Goal: Information Seeking & Learning: Compare options

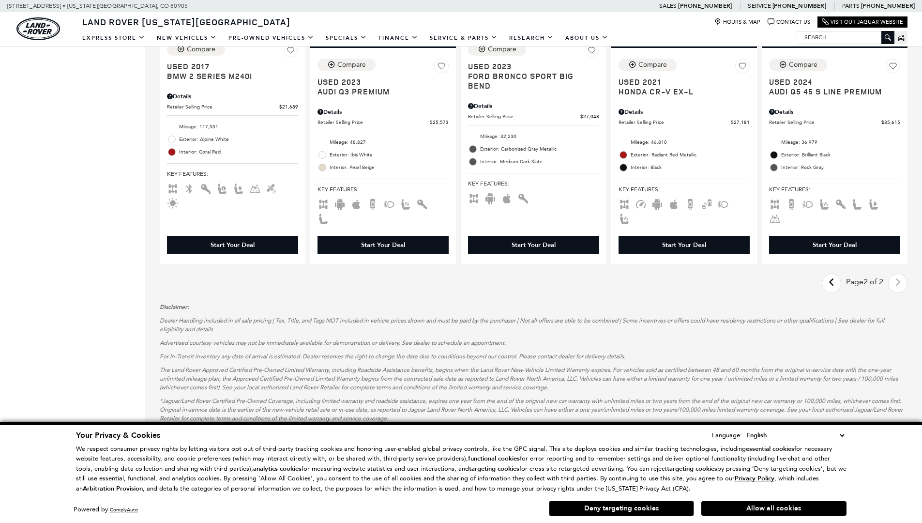
scroll to position [0, 1]
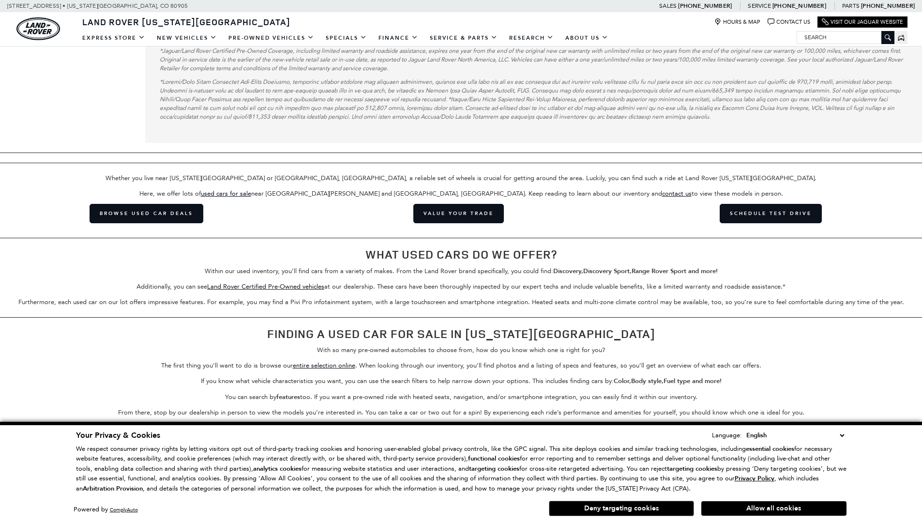
scroll to position [1796, 0]
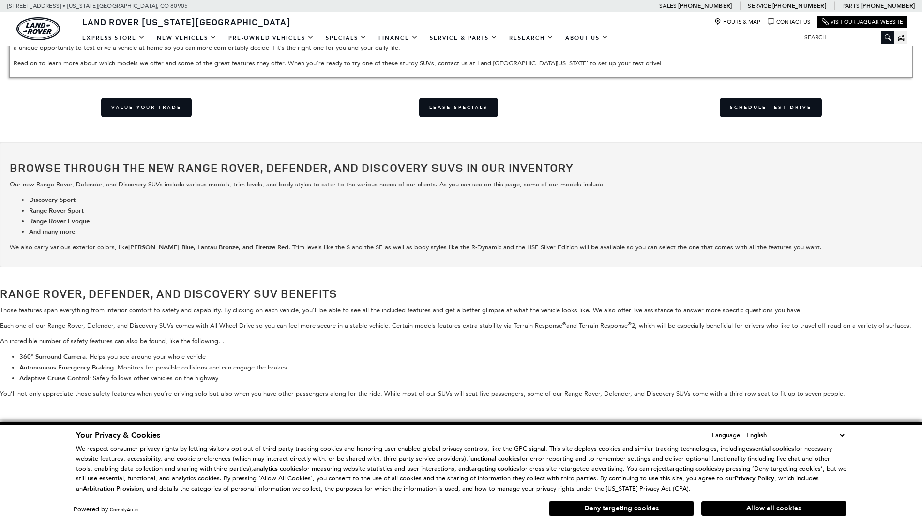
scroll to position [0, 1]
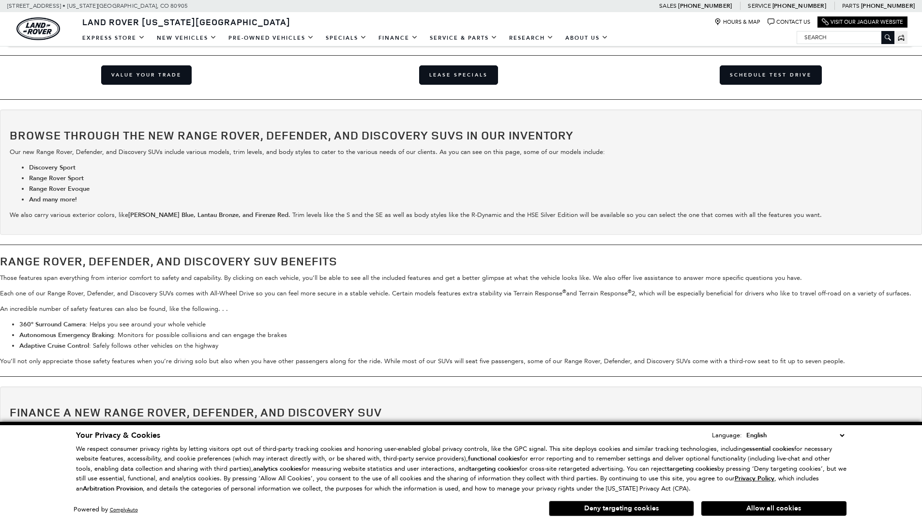
scroll to position [1632, 0]
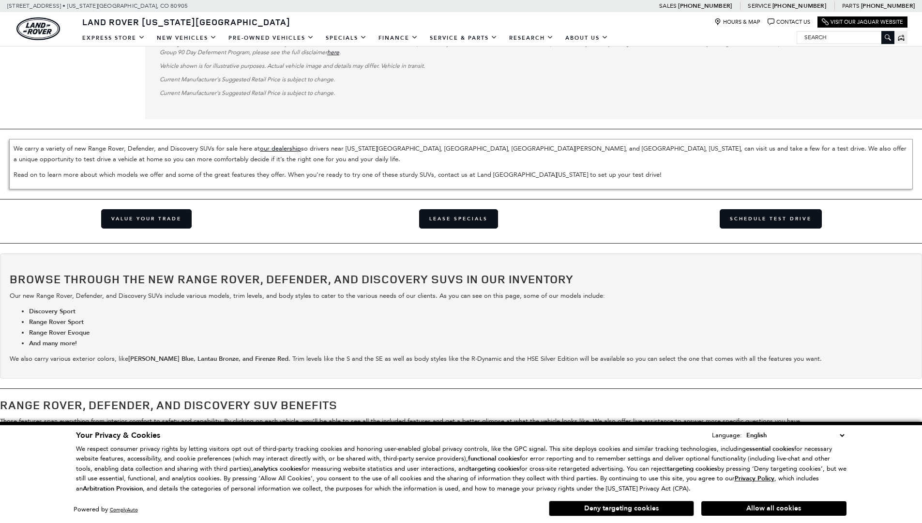
scroll to position [2690, 0]
